Goal: Find specific page/section: Find specific page/section

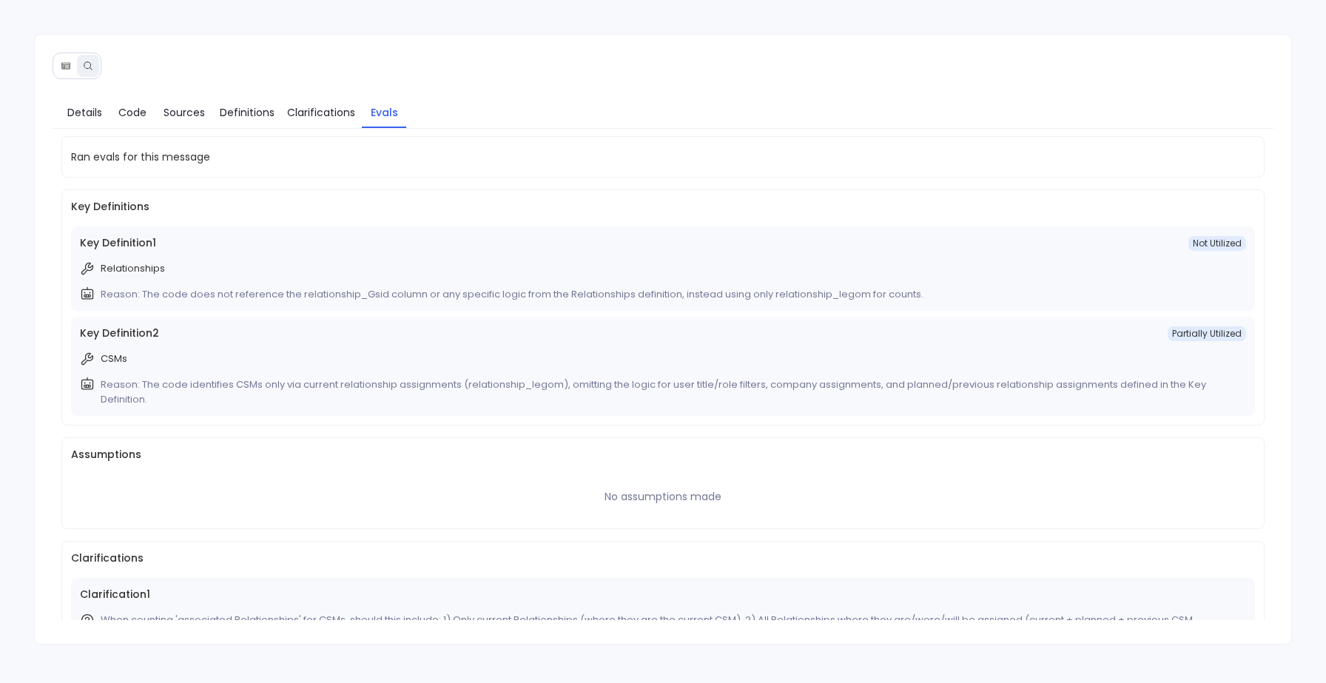
click at [64, 67] on icon at bounding box center [66, 66] width 10 height 10
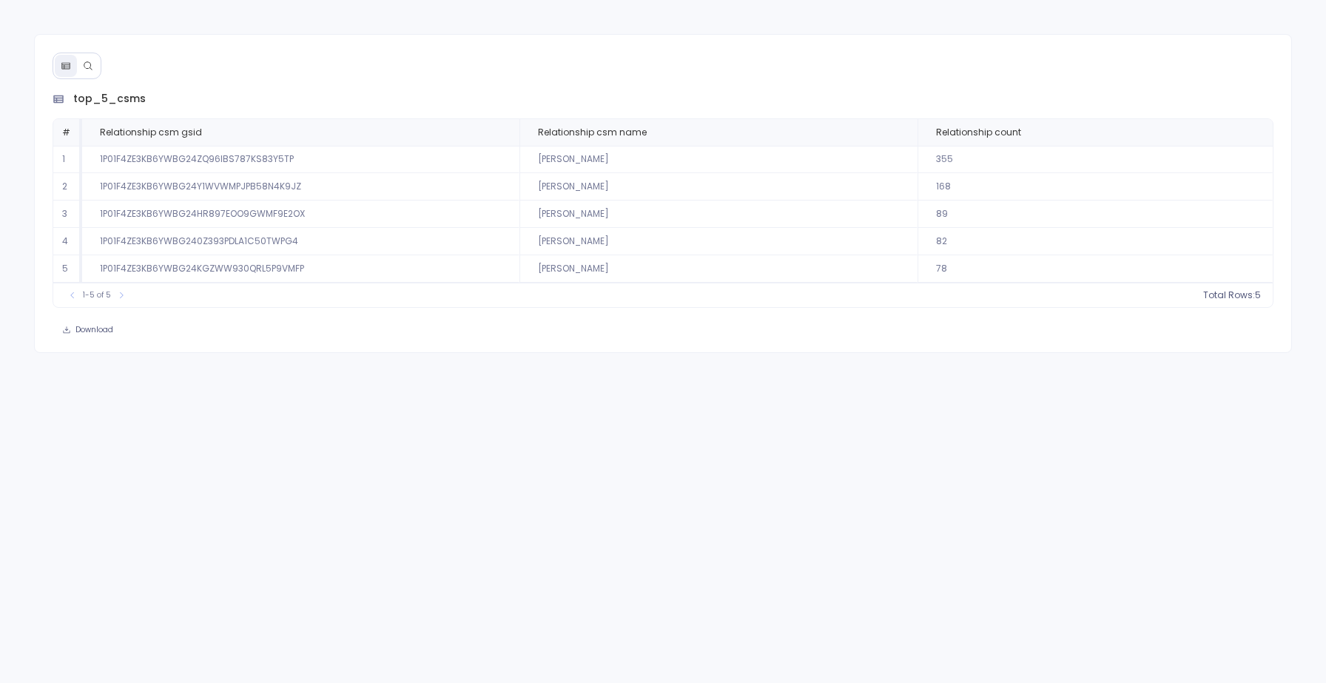
click at [85, 64] on icon at bounding box center [88, 66] width 10 height 10
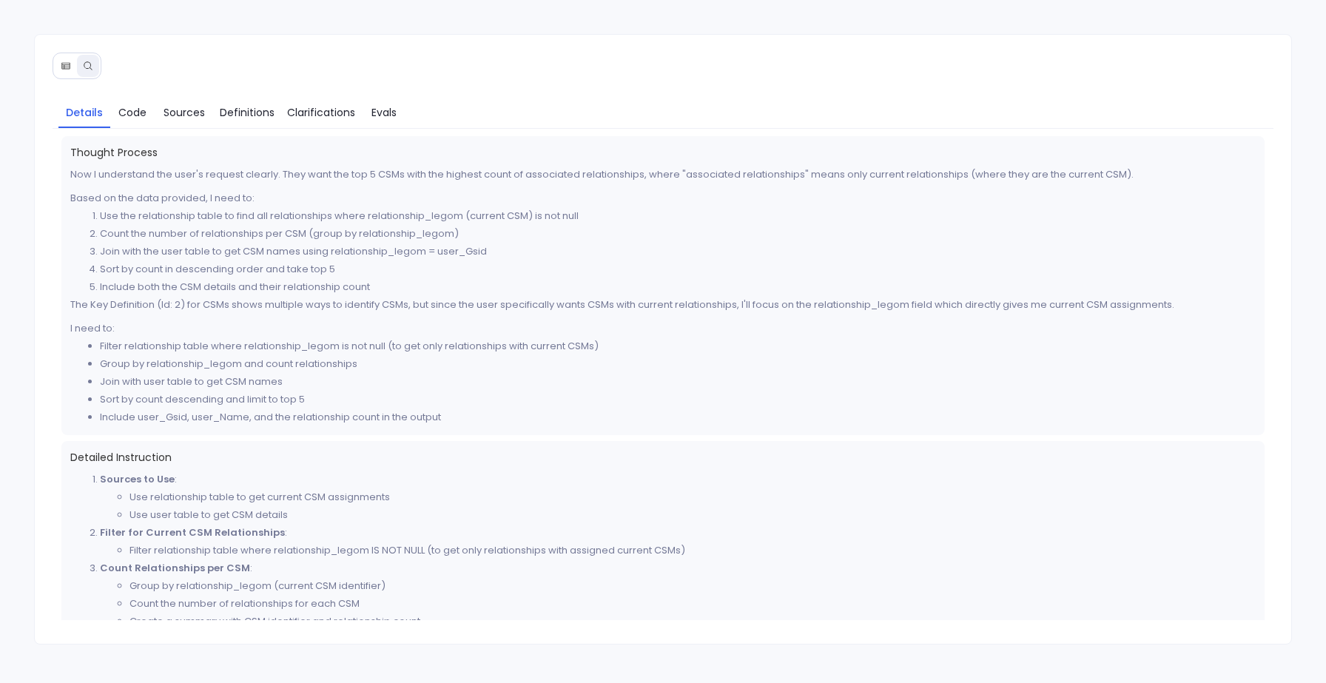
click at [71, 60] on button at bounding box center [66, 66] width 22 height 22
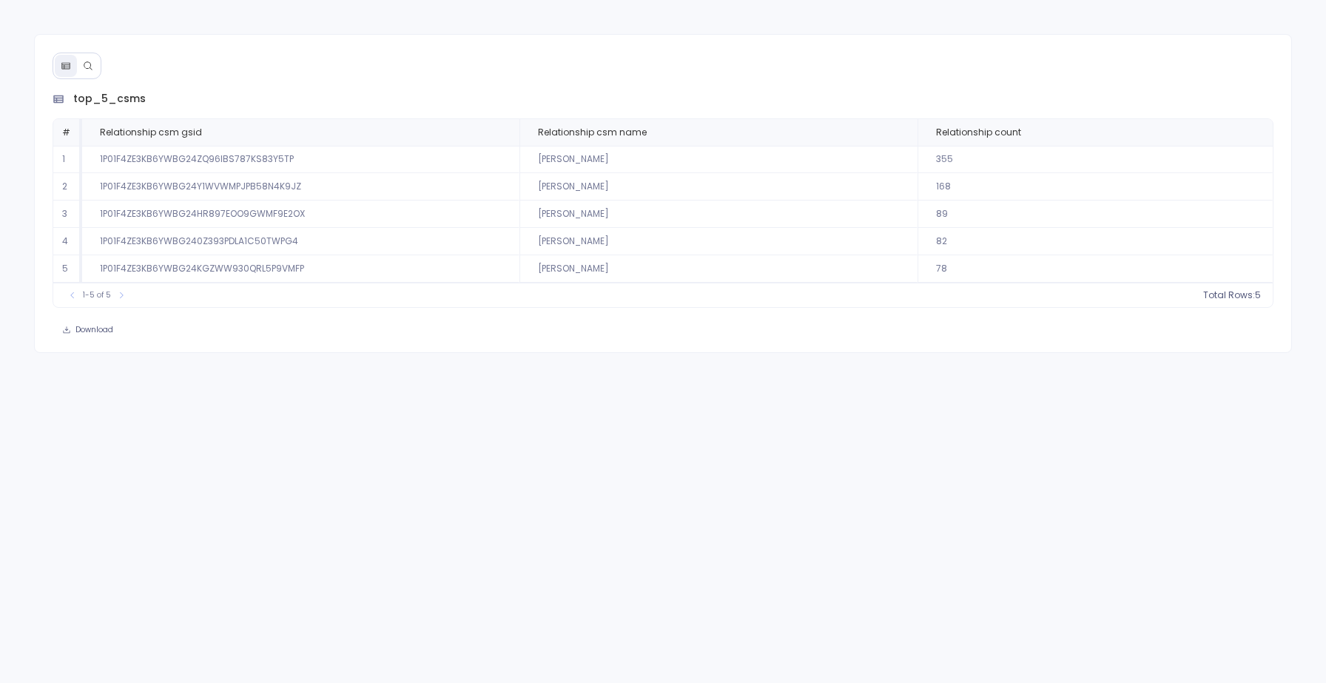
click at [87, 71] on button at bounding box center [88, 66] width 22 height 22
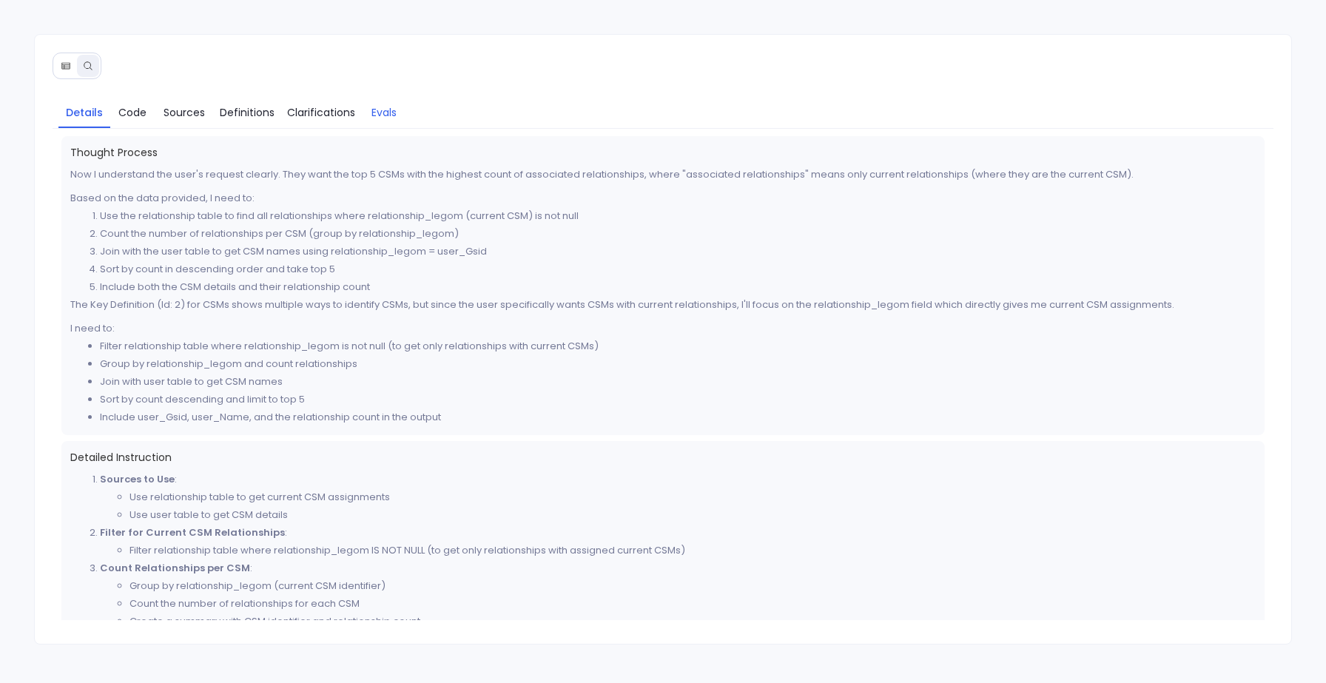
click at [388, 112] on span "Evals" at bounding box center [383, 112] width 25 height 16
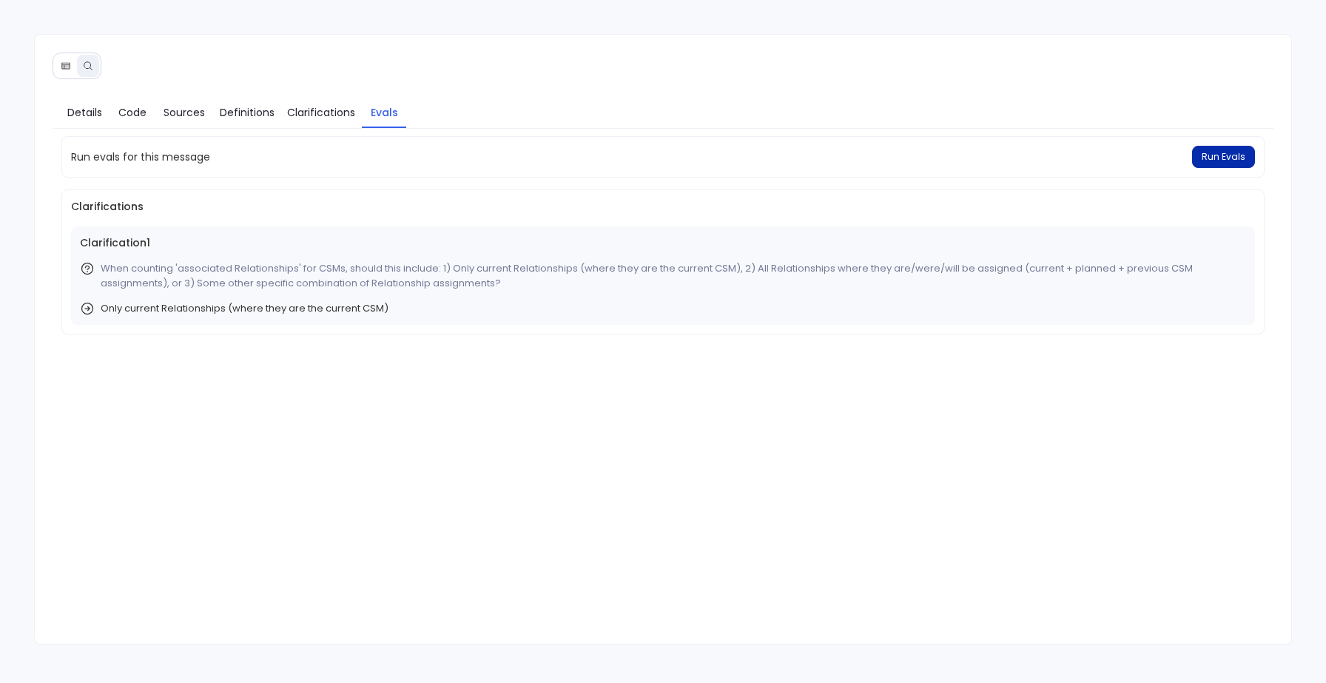
click at [1208, 155] on span "Run Evals" at bounding box center [1223, 157] width 44 height 12
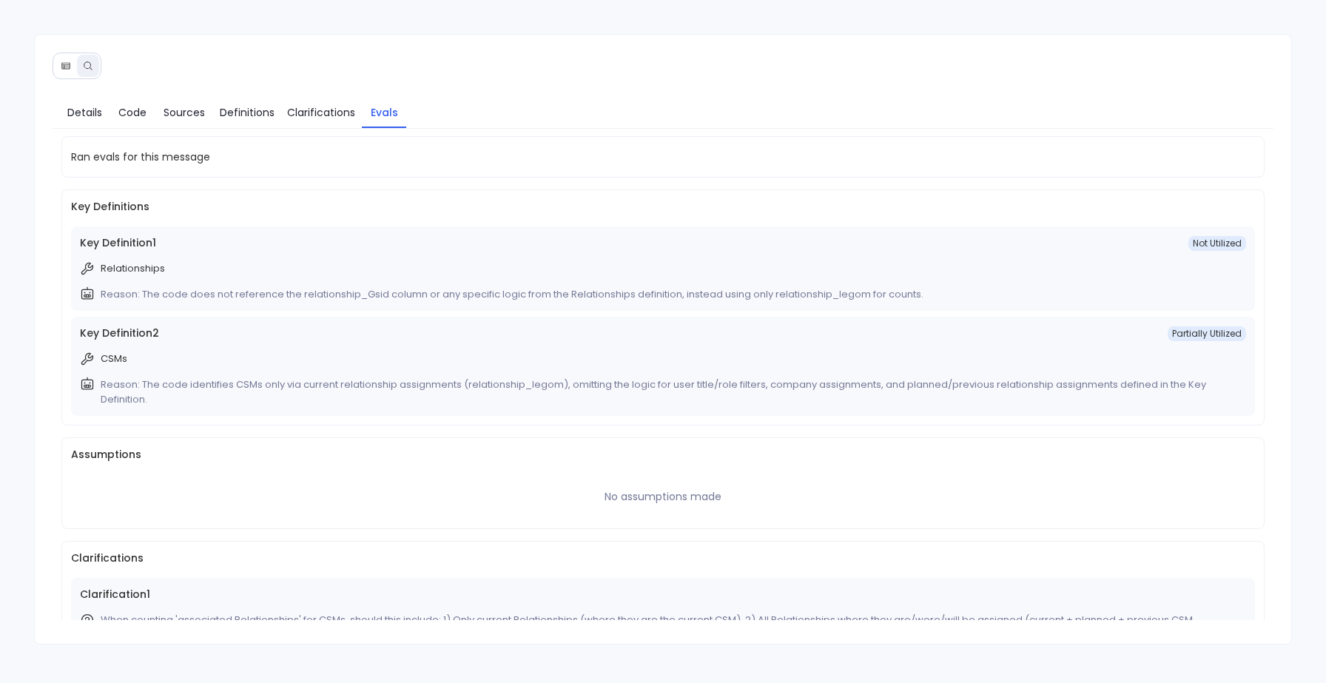
click at [61, 70] on icon at bounding box center [66, 66] width 10 height 10
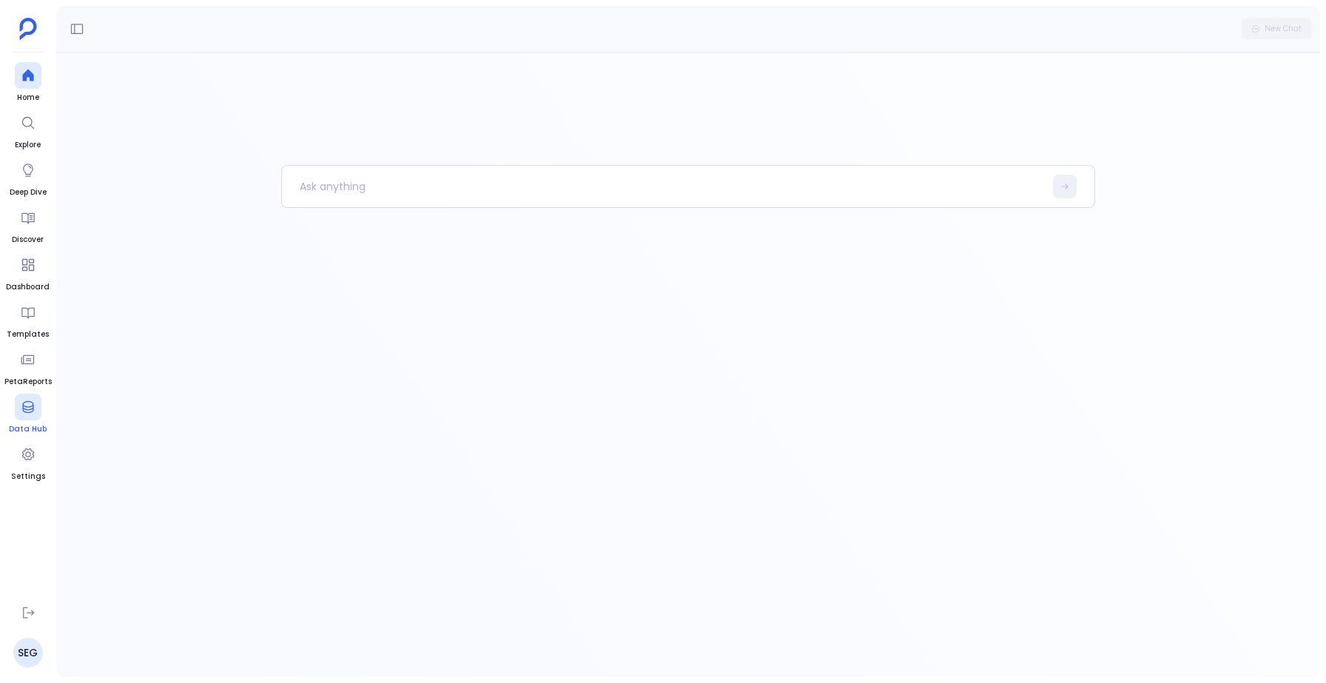
click at [23, 406] on icon at bounding box center [28, 407] width 15 height 15
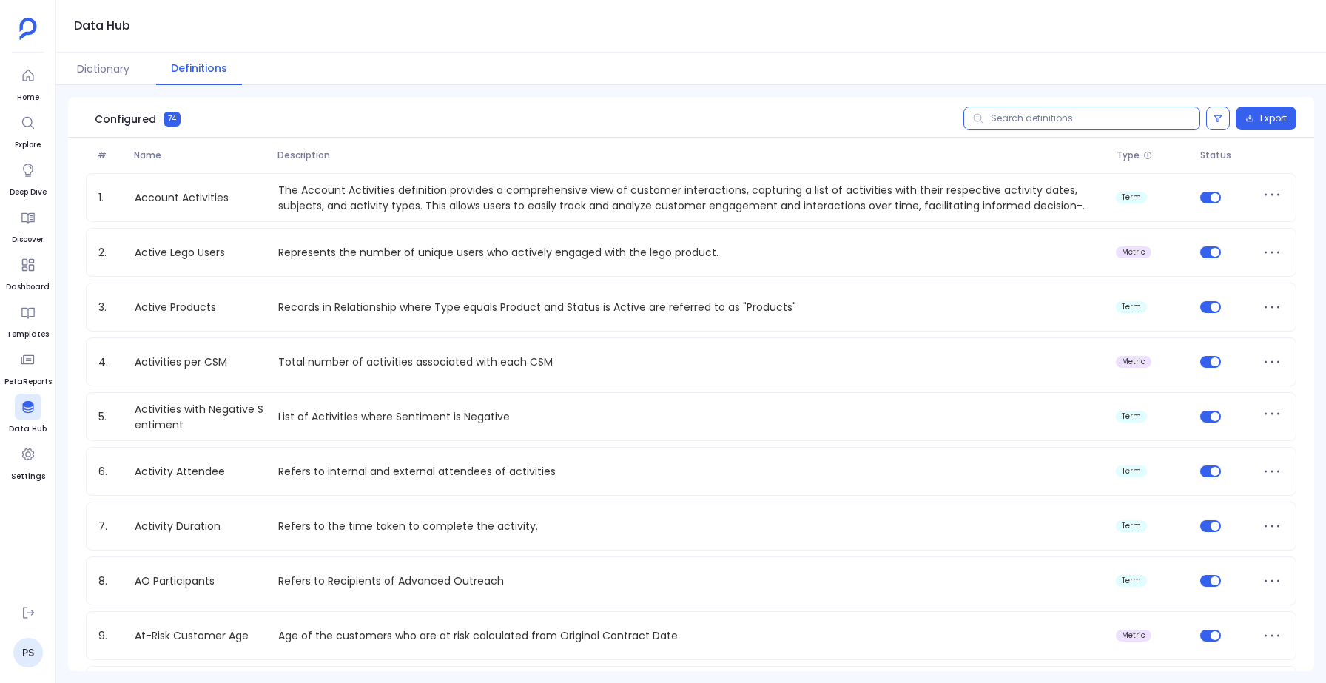
click at [1037, 116] on input "text" at bounding box center [1081, 119] width 237 height 24
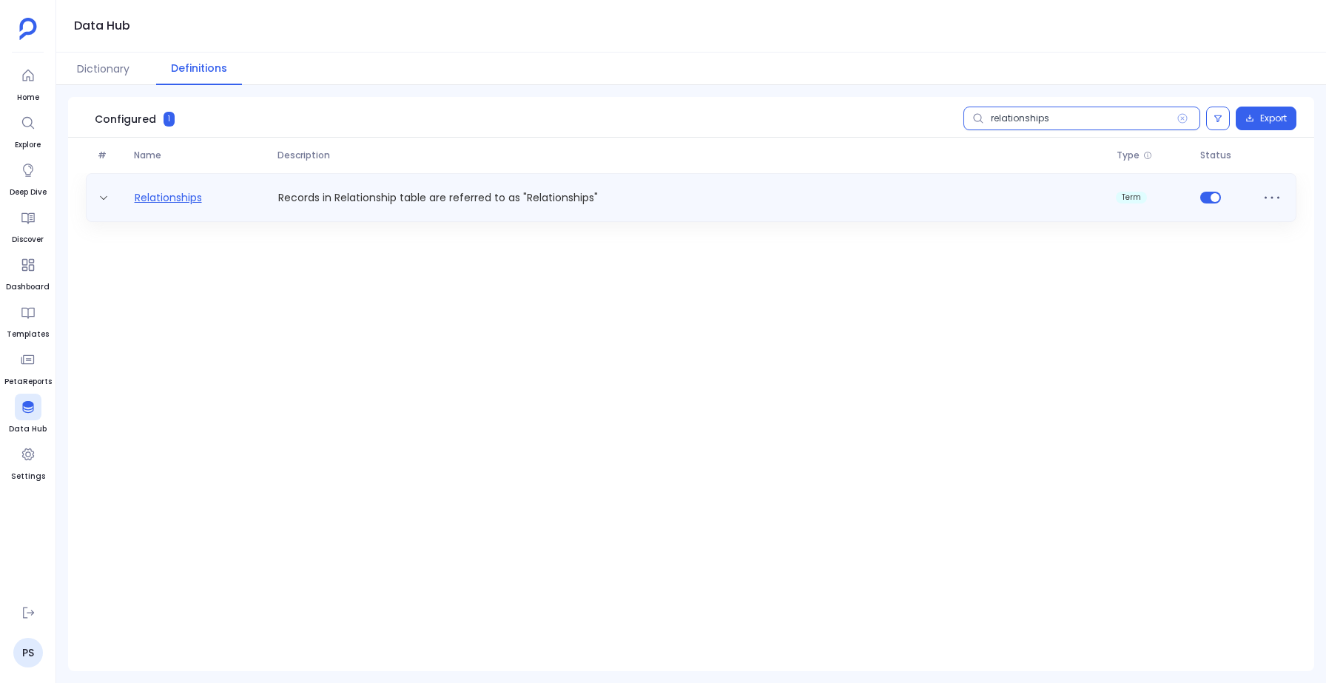
type input "relationships"
click at [176, 200] on link "Relationships" at bounding box center [168, 198] width 79 height 16
